Goal: Information Seeking & Learning: Learn about a topic

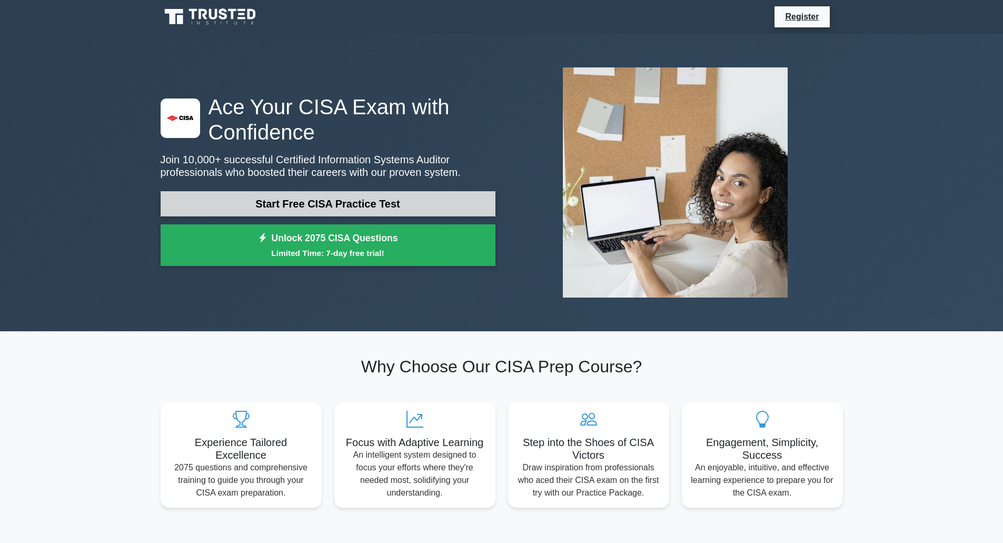
click at [384, 201] on link "Start Free CISA Practice Test" at bounding box center [328, 203] width 335 height 25
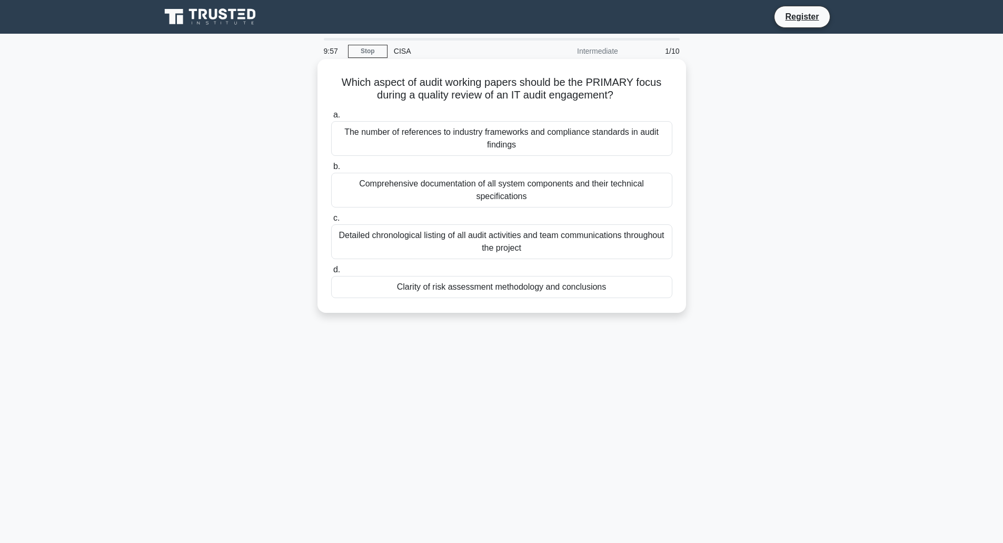
click at [552, 97] on h5 "Which aspect of audit working papers should be the PRIMARY focus during a quali…" at bounding box center [501, 89] width 343 height 26
click at [523, 197] on div "Comprehensive documentation of all system components and their technical specif…" at bounding box center [501, 190] width 341 height 35
click at [331, 170] on input "b. Comprehensive documentation of all system components and their technical spe…" at bounding box center [331, 166] width 0 height 7
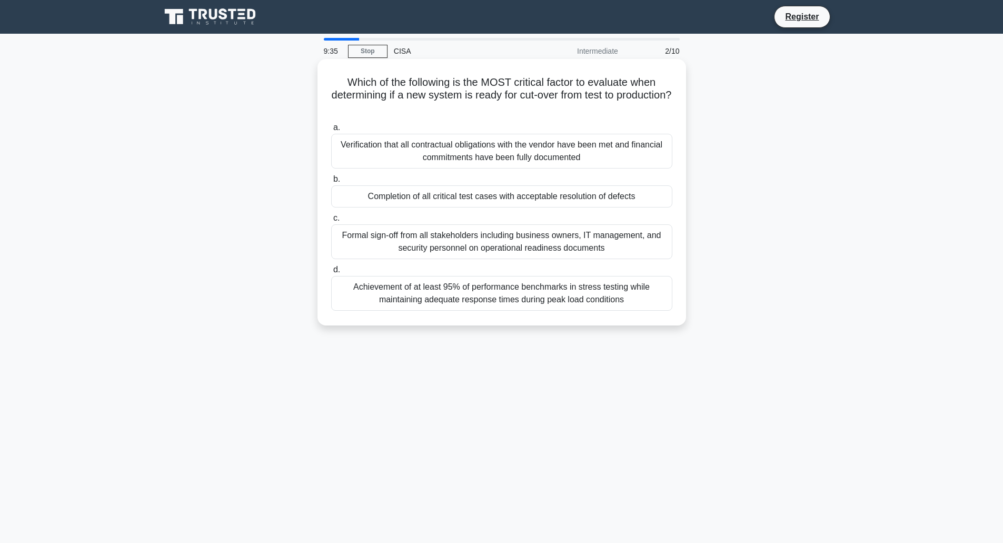
click at [464, 245] on div "Formal sign-off from all stakeholders including business owners, IT management,…" at bounding box center [501, 241] width 341 height 35
click at [331, 222] on input "c. Formal sign-off from all stakeholders including business owners, IT manageme…" at bounding box center [331, 218] width 0 height 7
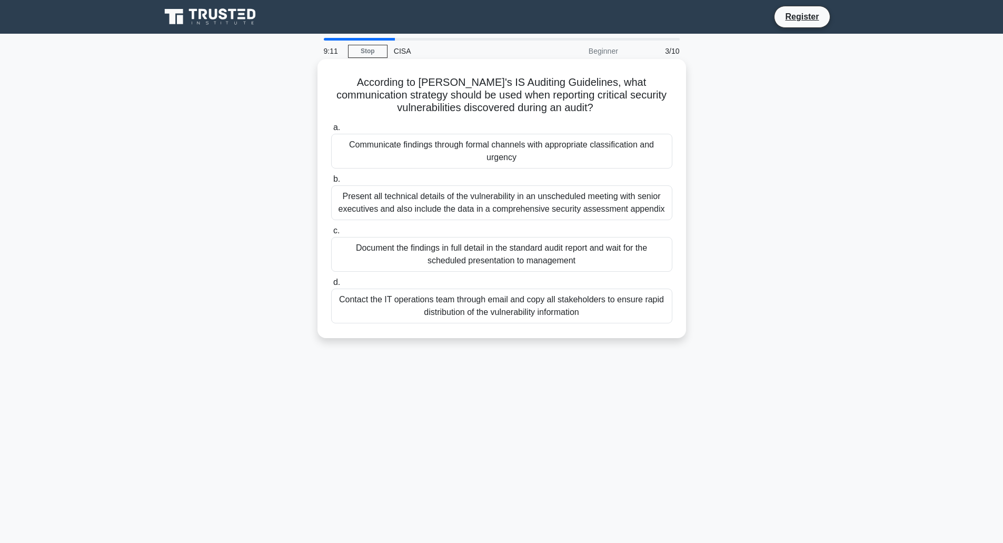
click at [468, 155] on div "Communicate findings through formal channels with appropriate classification an…" at bounding box center [501, 151] width 341 height 35
click at [331, 131] on input "a. Communicate findings through formal channels with appropriate classification…" at bounding box center [331, 127] width 0 height 7
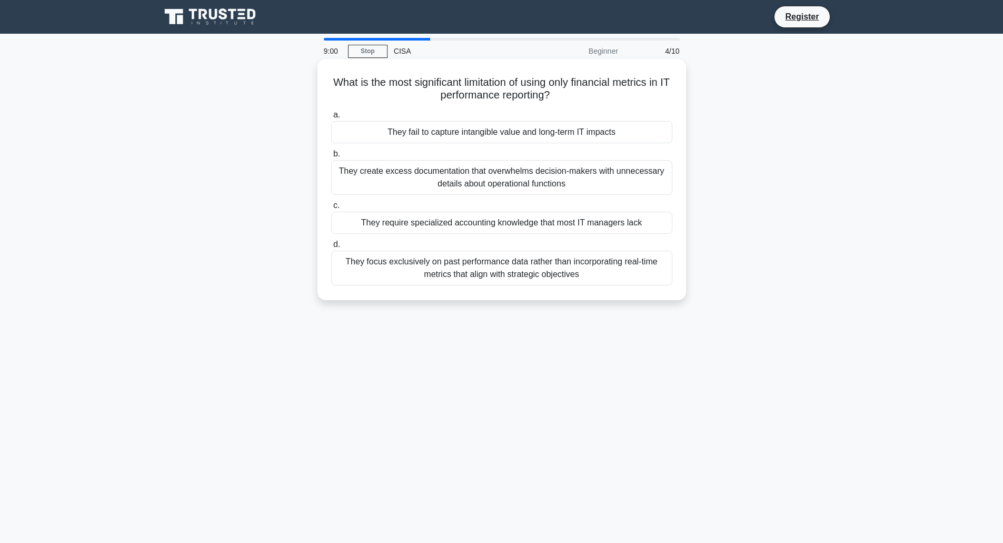
click at [474, 129] on div "They fail to capture intangible value and long-term IT impacts" at bounding box center [501, 132] width 341 height 22
click at [331, 118] on input "a. They fail to capture intangible value and long-term IT impacts" at bounding box center [331, 115] width 0 height 7
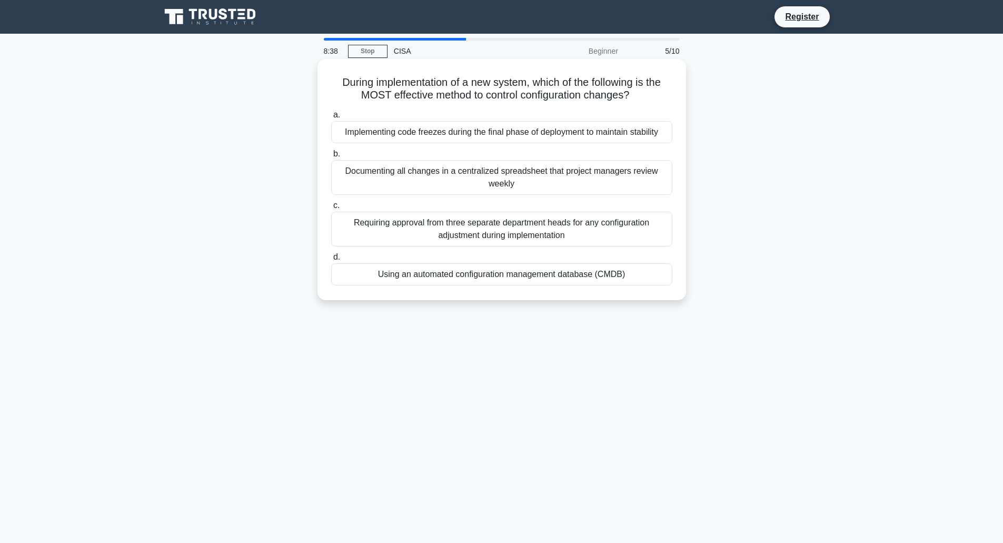
click at [562, 234] on div "Requiring approval from three separate department heads for any configuration a…" at bounding box center [501, 229] width 341 height 35
click at [331, 209] on input "c. Requiring approval from three separate department heads for any configuratio…" at bounding box center [331, 205] width 0 height 7
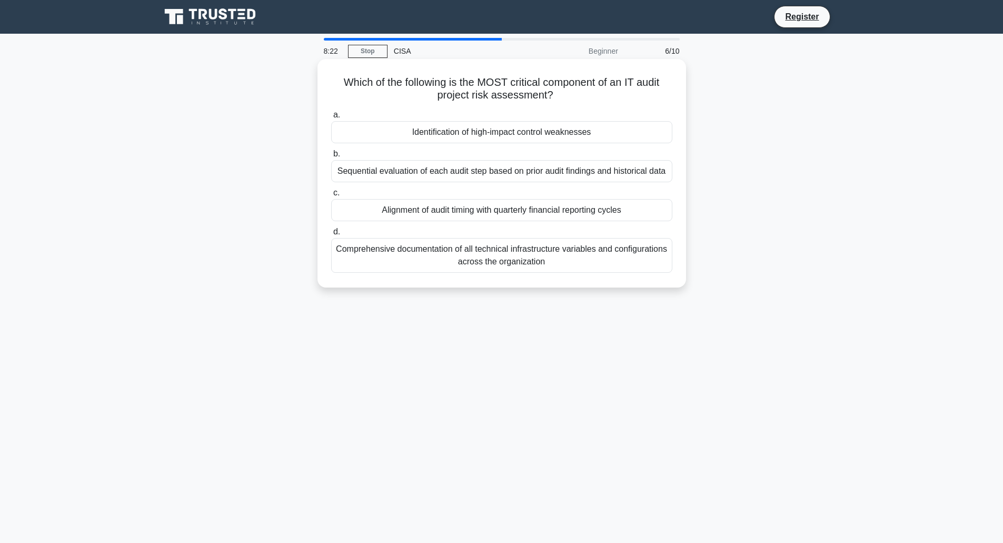
click at [514, 132] on div "Identification of high-impact control weaknesses" at bounding box center [501, 132] width 341 height 22
click at [331, 118] on input "a. Identification of high-impact control weaknesses" at bounding box center [331, 115] width 0 height 7
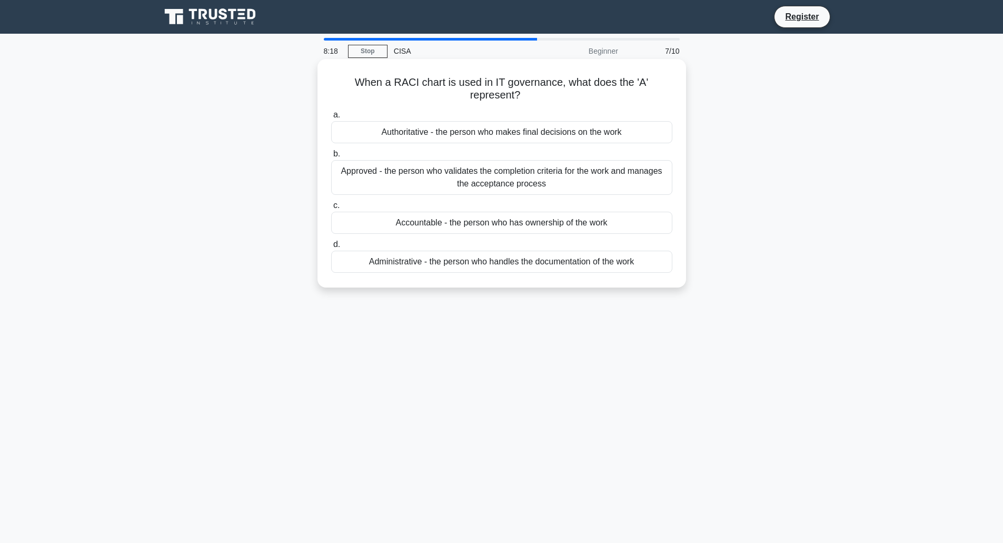
click at [434, 222] on div "Accountable - the person who has ownership of the work" at bounding box center [501, 223] width 341 height 22
click at [331, 209] on input "c. Accountable - the person who has ownership of the work" at bounding box center [331, 205] width 0 height 7
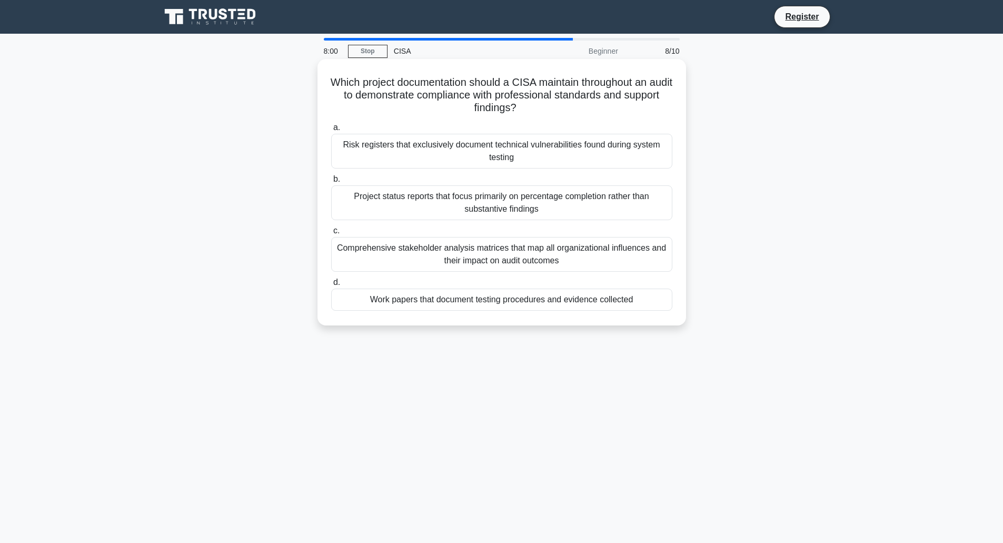
click at [518, 302] on div "Work papers that document testing procedures and evidence collected" at bounding box center [501, 299] width 341 height 22
click at [331, 286] on input "d. Work papers that document testing procedures and evidence collected" at bounding box center [331, 282] width 0 height 7
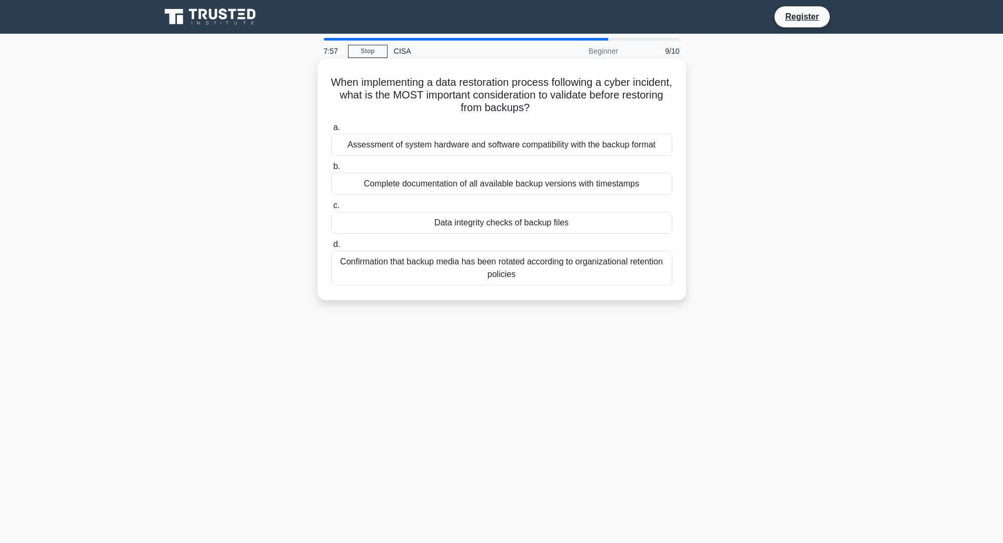
click at [464, 84] on h5 "When implementing a data restoration process following a cyber incident, what i…" at bounding box center [501, 95] width 343 height 39
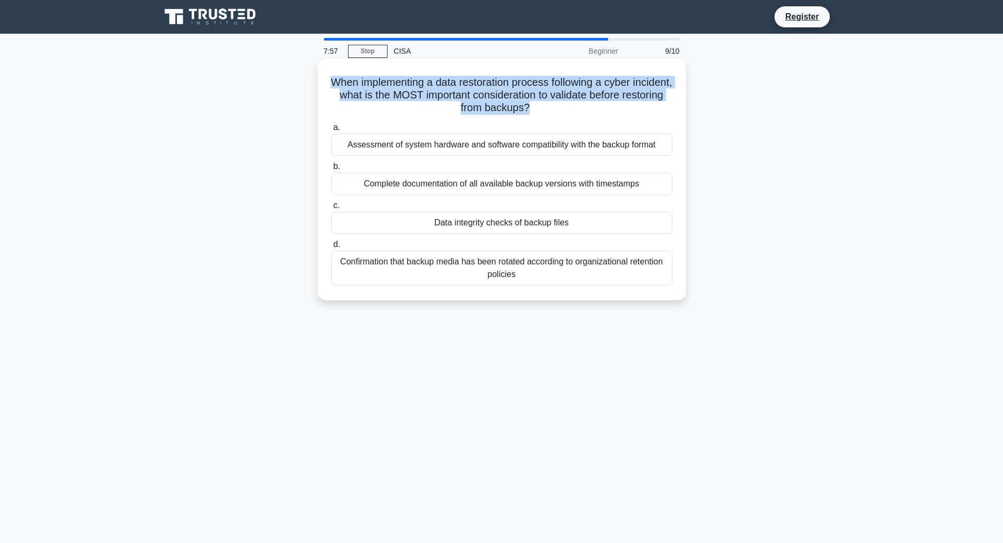
click at [464, 84] on h5 "When implementing a data restoration process following a cyber incident, what i…" at bounding box center [501, 95] width 343 height 39
click at [576, 101] on h5 "When implementing a data restoration process following a cyber incident, what i…" at bounding box center [501, 95] width 343 height 39
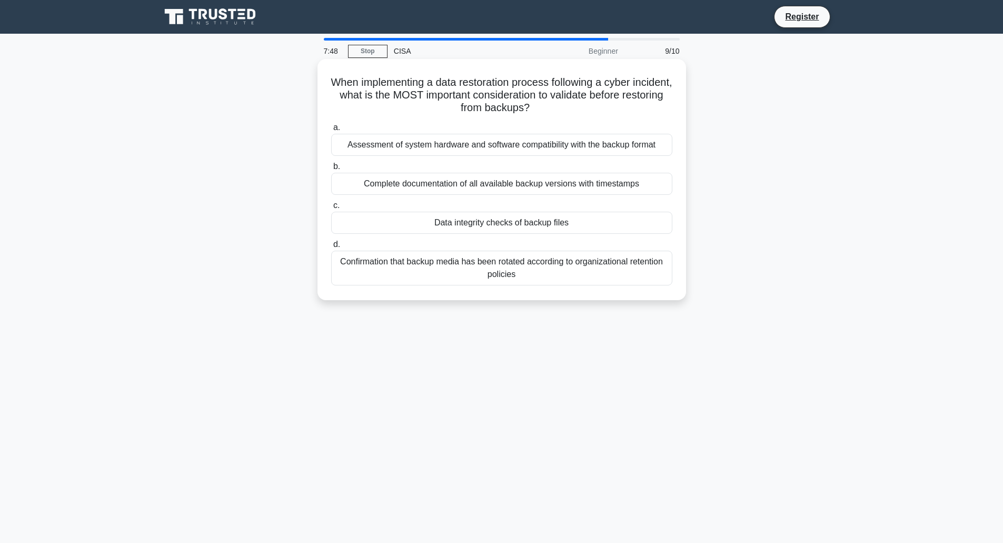
click at [528, 228] on div "Data integrity checks of backup files" at bounding box center [501, 223] width 341 height 22
click at [331, 209] on input "c. Data integrity checks of backup files" at bounding box center [331, 205] width 0 height 7
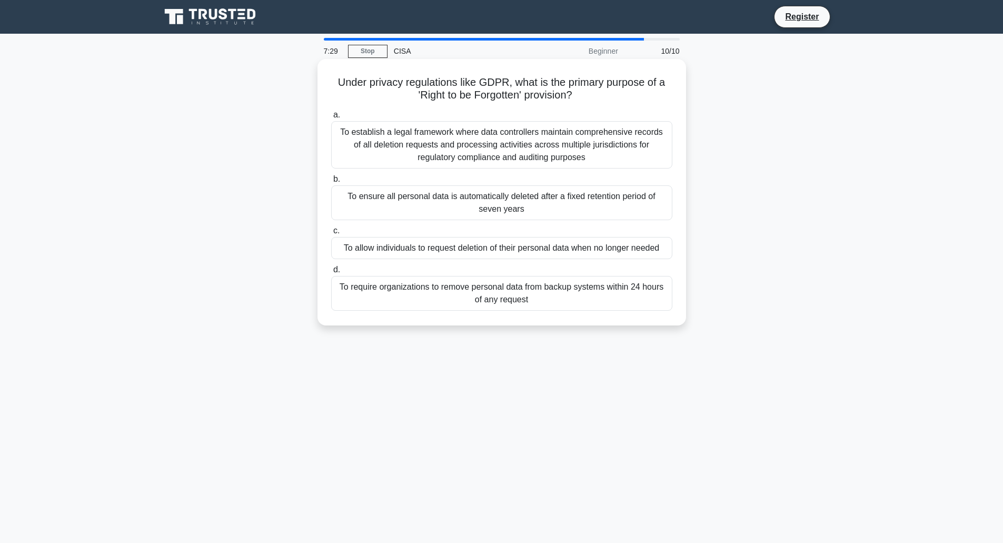
click at [433, 248] on div "To allow individuals to request deletion of their personal data when no longer …" at bounding box center [501, 248] width 341 height 22
click at [331, 234] on input "c. To allow individuals to request deletion of their personal data when no long…" at bounding box center [331, 230] width 0 height 7
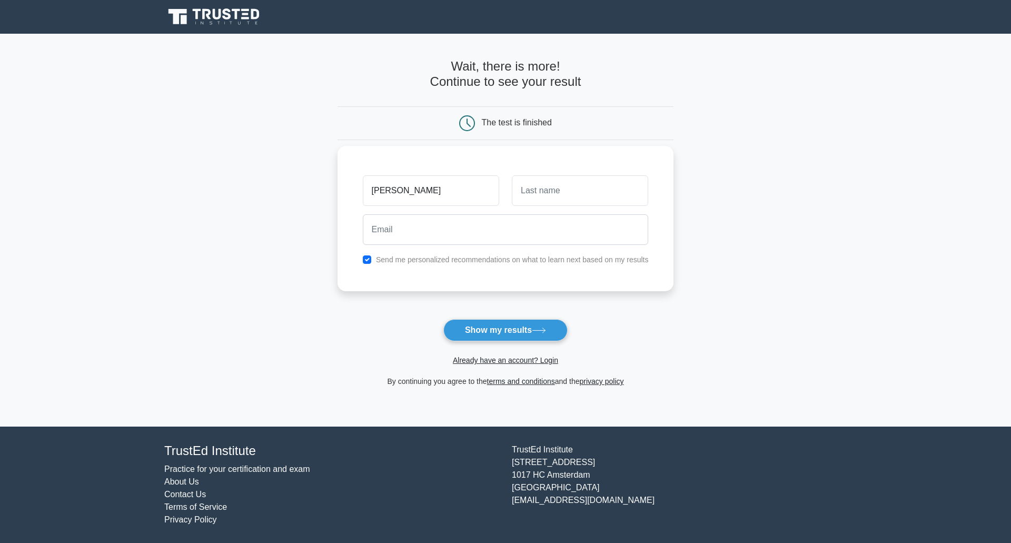
type input "[PERSON_NAME]"
type input "e"
type input "[PERSON_NAME]"
click at [395, 259] on label "Send me personalized recommendations on what to learn next based on my results" at bounding box center [512, 259] width 273 height 8
click at [397, 233] on input "email" at bounding box center [506, 229] width 286 height 31
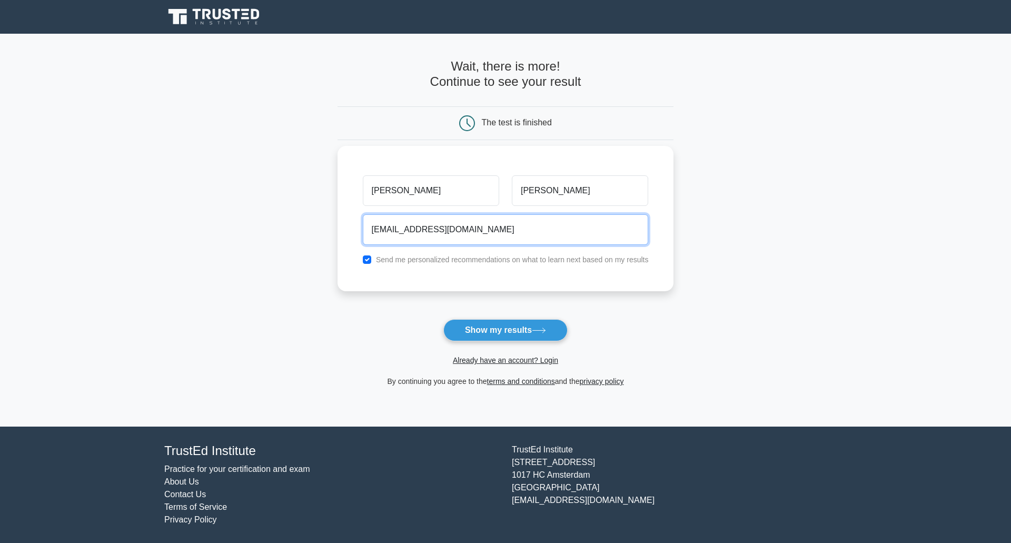
type input "[EMAIL_ADDRESS][DOMAIN_NAME]"
click at [372, 261] on div "Send me personalized recommendations on what to learn next based on my results" at bounding box center [505, 259] width 298 height 13
click at [359, 252] on div "bob dylan ecaron@deloitte.com Send me personalized recommendations on what to l…" at bounding box center [505, 218] width 336 height 145
click at [367, 256] on input "checkbox" at bounding box center [367, 259] width 8 height 8
checkbox input "false"
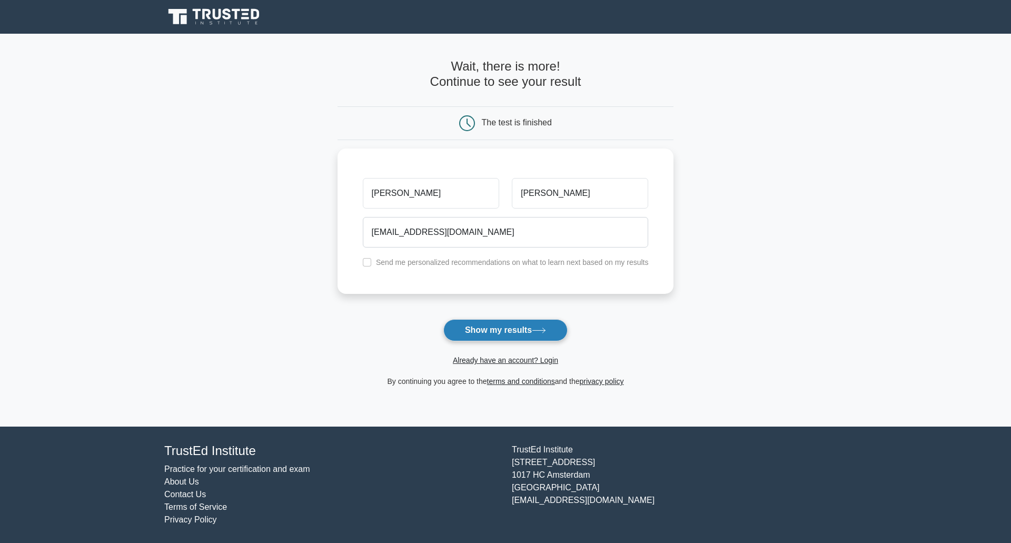
click at [505, 327] on button "Show my results" at bounding box center [505, 330] width 124 height 22
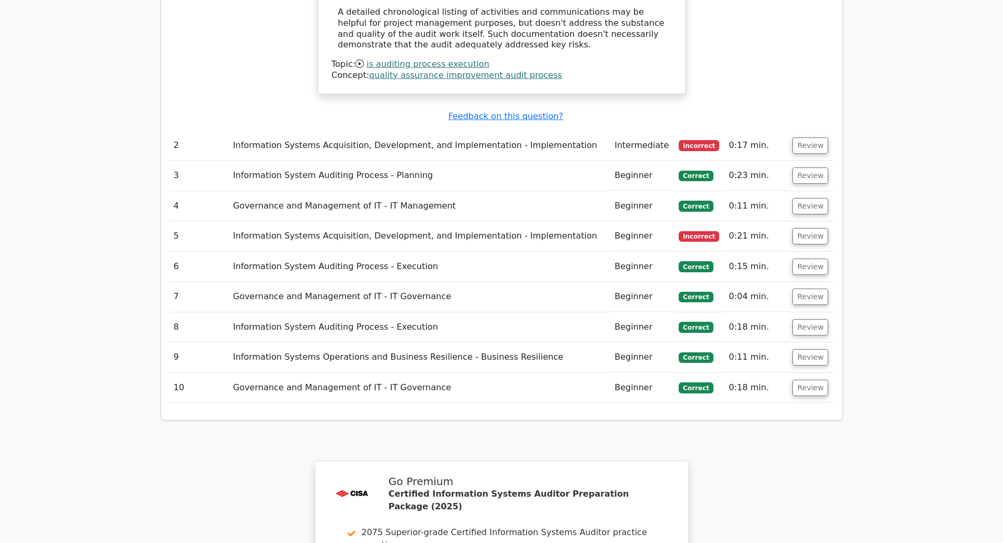
scroll to position [1340, 0]
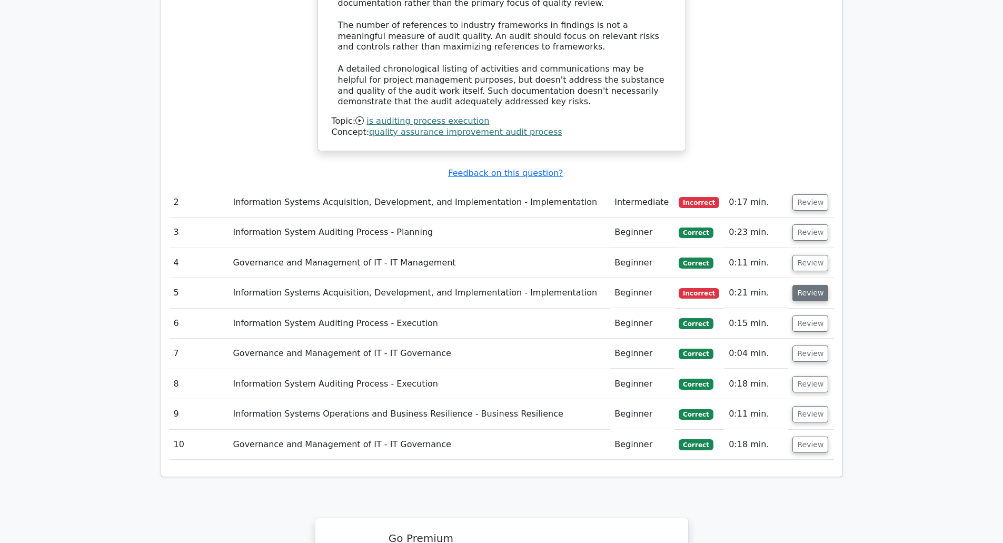
click at [802, 285] on button "Review" at bounding box center [810, 293] width 36 height 16
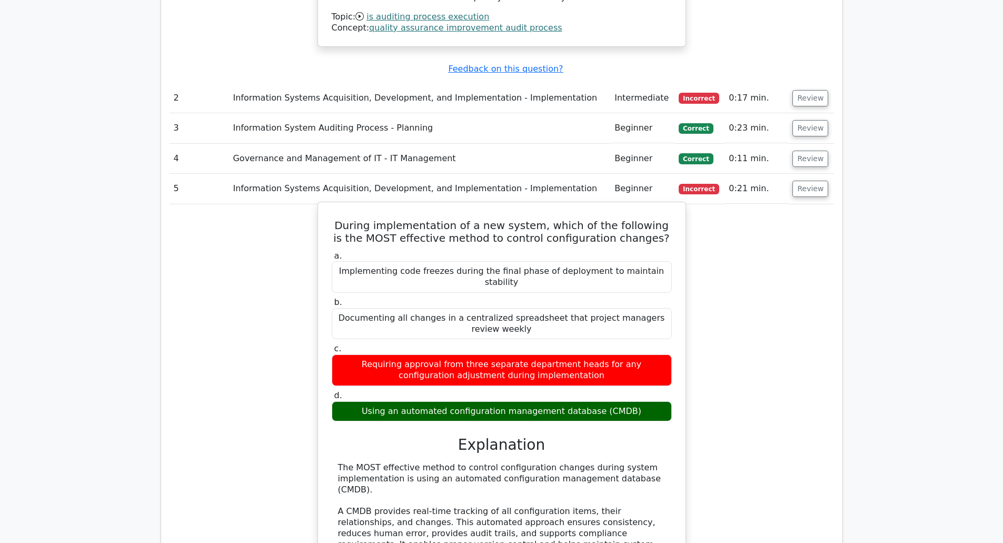
scroll to position [1445, 0]
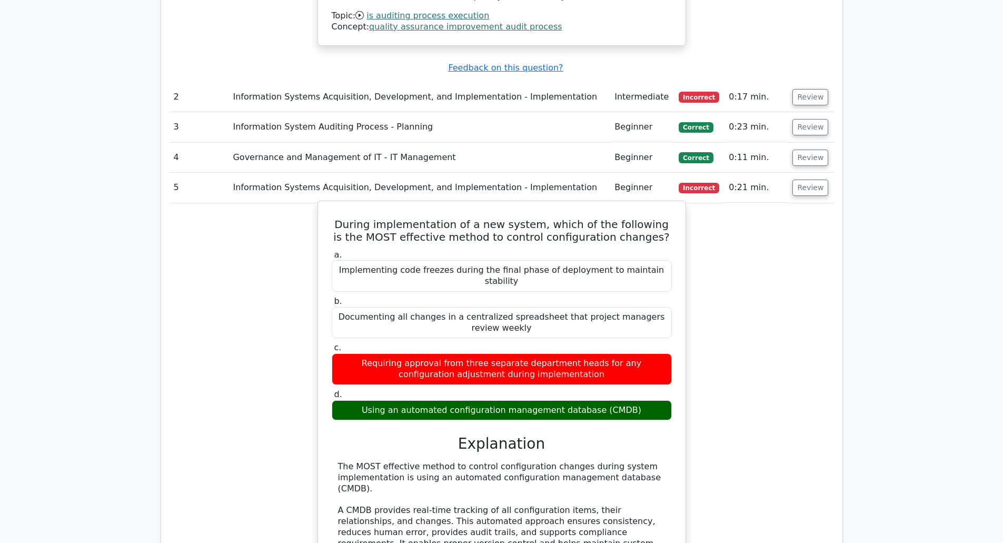
click at [497, 400] on div "Using an automated configuration management database (CMDB)" at bounding box center [502, 410] width 340 height 21
click at [430, 353] on div "Requiring approval from three separate department heads for any configuration a…" at bounding box center [502, 369] width 340 height 32
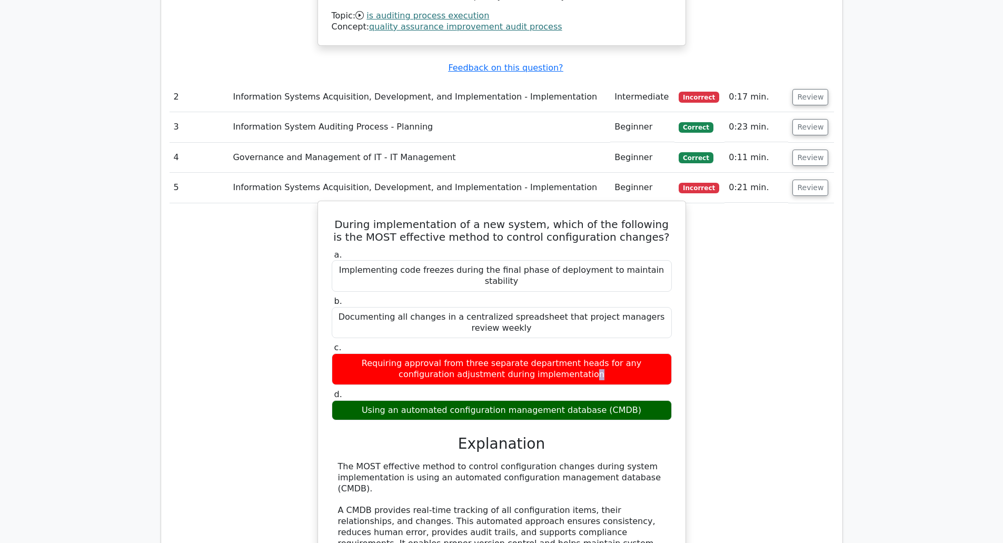
click at [430, 353] on div "Requiring approval from three separate department heads for any configuration a…" at bounding box center [502, 369] width 340 height 32
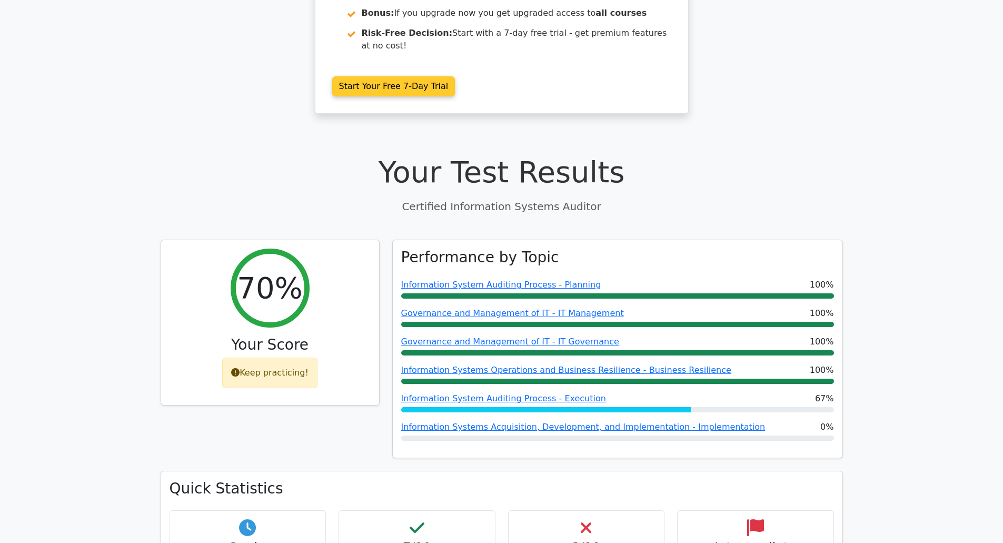
scroll to position [0, 0]
